Goal: Task Accomplishment & Management: Use online tool/utility

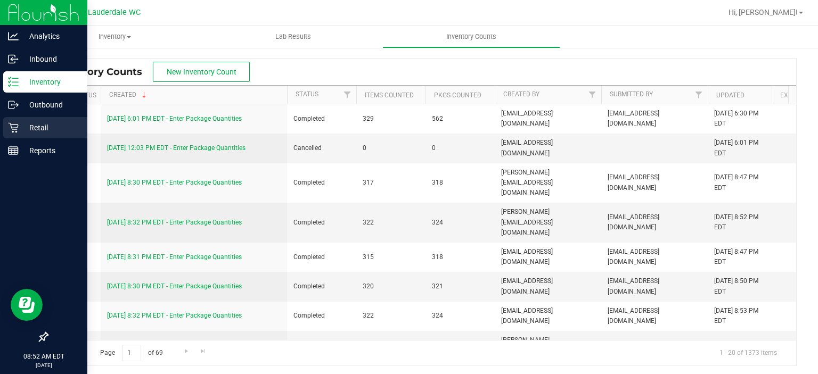
click at [20, 127] on p "Retail" at bounding box center [51, 127] width 64 height 13
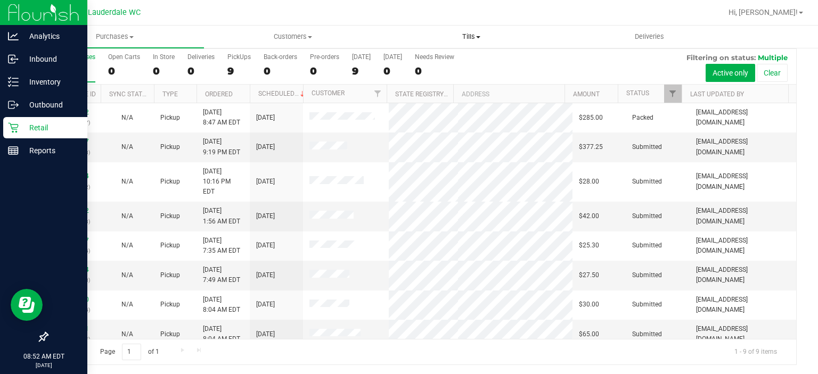
click at [463, 37] on span "Tills" at bounding box center [471, 37] width 177 height 10
click at [435, 58] on li "Manage tills" at bounding box center [471, 64] width 178 height 13
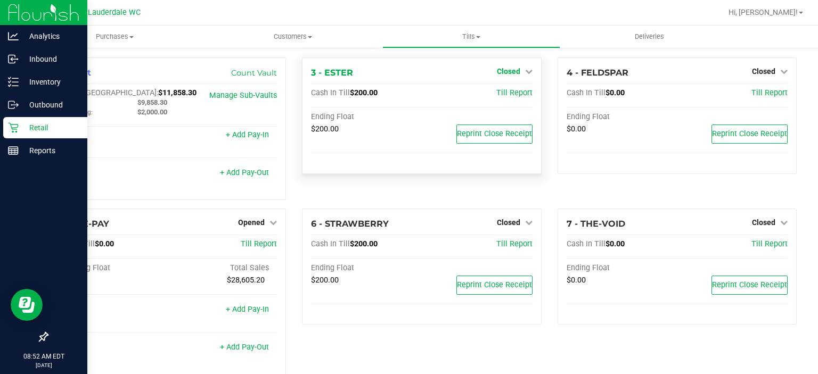
click at [500, 72] on span "Closed" at bounding box center [508, 71] width 23 height 9
click at [494, 93] on link "Open Till" at bounding box center [508, 93] width 28 height 9
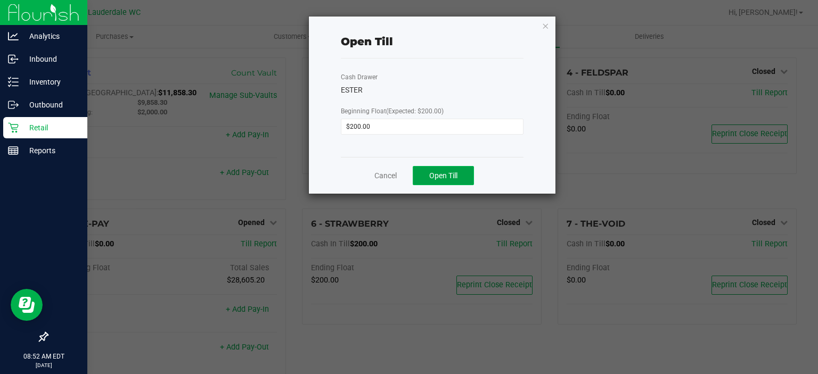
click at [446, 167] on button "Open Till" at bounding box center [443, 175] width 61 height 19
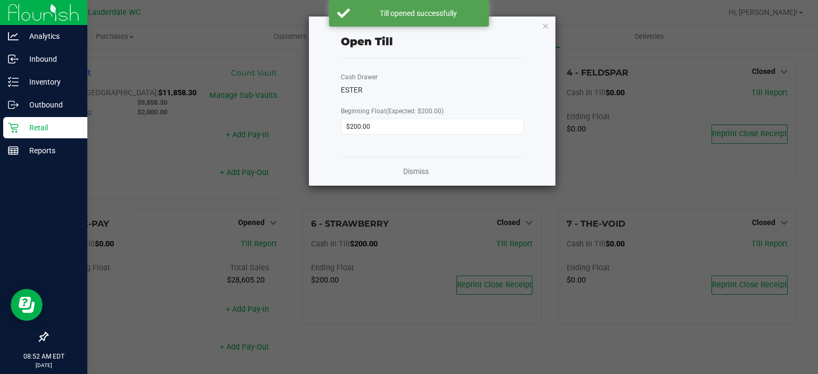
click at [400, 173] on div "Dismiss" at bounding box center [432, 171] width 183 height 29
click at [416, 168] on link "Dismiss" at bounding box center [416, 171] width 26 height 11
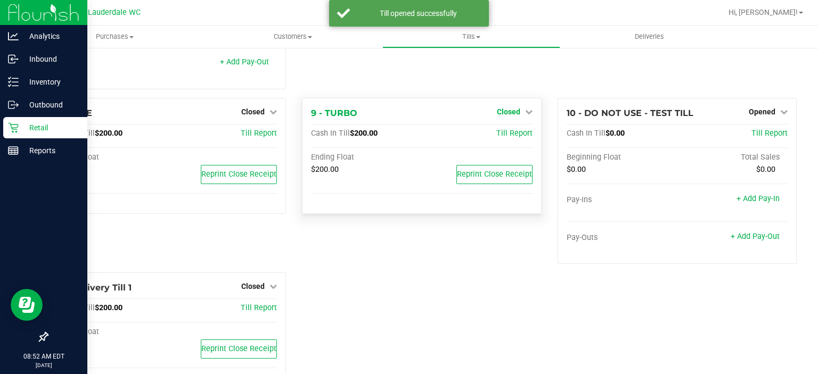
scroll to position [308, 0]
click at [511, 115] on span "Closed" at bounding box center [508, 113] width 23 height 9
click at [505, 135] on link "Open Till" at bounding box center [508, 135] width 28 height 9
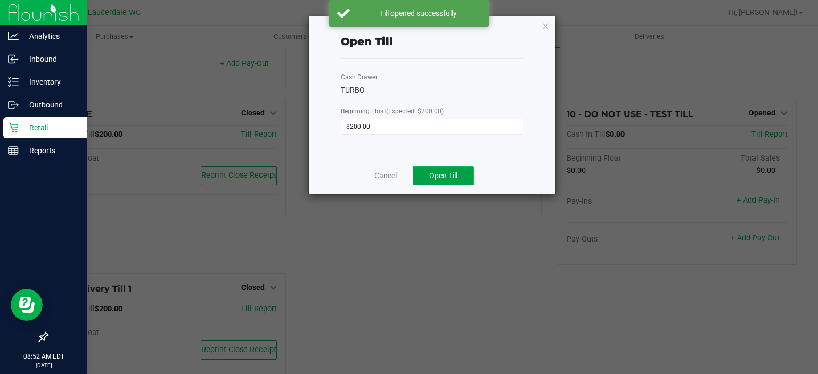
click at [456, 176] on span "Open Till" at bounding box center [443, 176] width 28 height 9
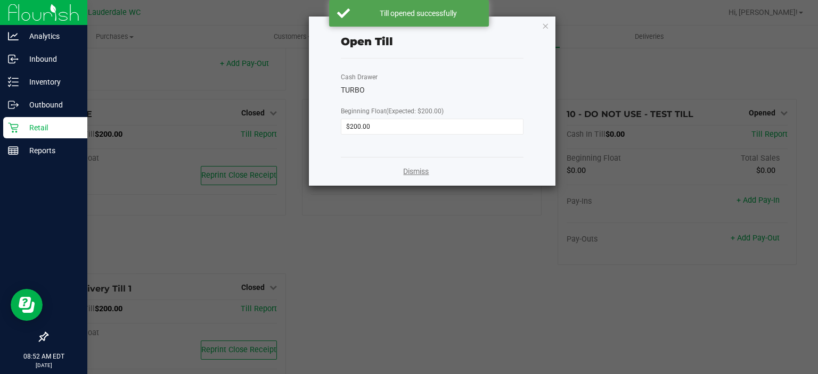
click at [405, 170] on link "Dismiss" at bounding box center [416, 171] width 26 height 11
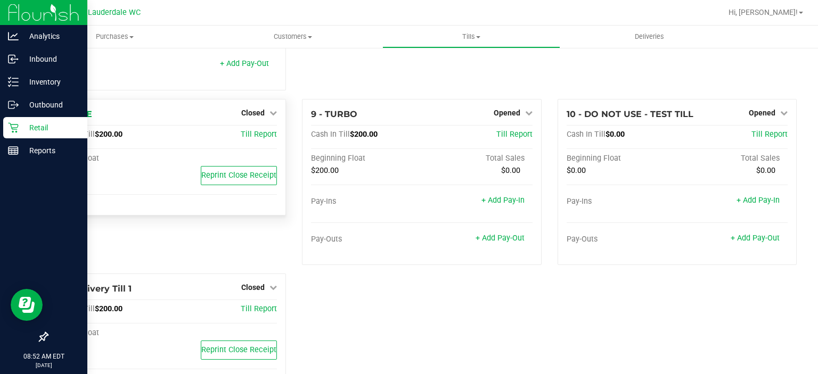
scroll to position [0, 0]
